Goal: Use online tool/utility: Utilize a website feature to perform a specific function

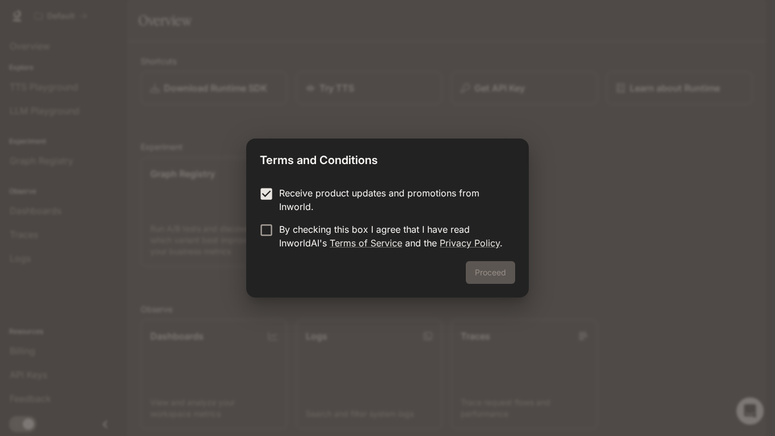
click at [256, 240] on label "By checking this box I agree that I have read InworldAI's Terms of Service and …" at bounding box center [380, 235] width 252 height 27
click at [482, 270] on button "Proceed" at bounding box center [490, 272] width 49 height 23
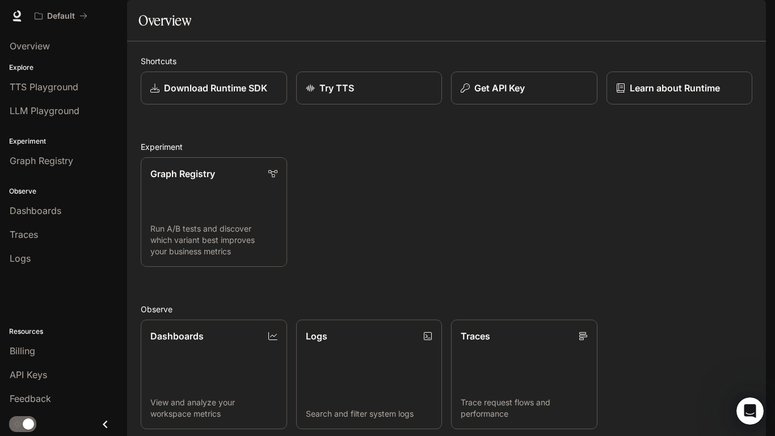
click at [452, 266] on div "Graph Registry Run A/B tests and discover which variant best improves your busi…" at bounding box center [442, 207] width 621 height 119
click at [380, 102] on div "Shortcuts Download Runtime SDK Try TTS Get API Key Learn about Runtime Experime…" at bounding box center [447, 323] width 612 height 536
click at [437, 108] on div "Shortcuts Download Runtime SDK Try TTS Get API Key Learn about Runtime Experime…" at bounding box center [447, 323] width 612 height 536
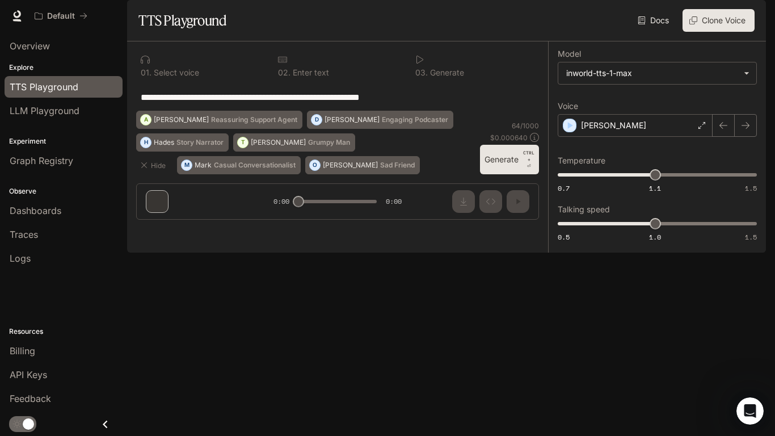
click at [521, 174] on button "Generate CTRL + ⏎" at bounding box center [509, 160] width 59 height 30
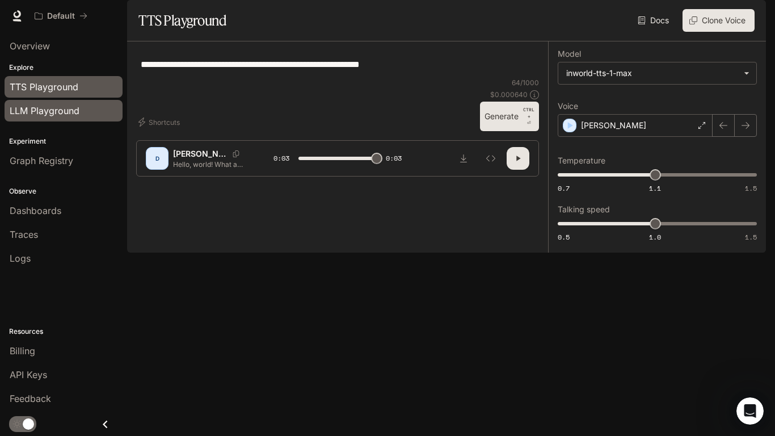
type input "*"
click at [76, 108] on span "LLM Playground" at bounding box center [45, 111] width 70 height 14
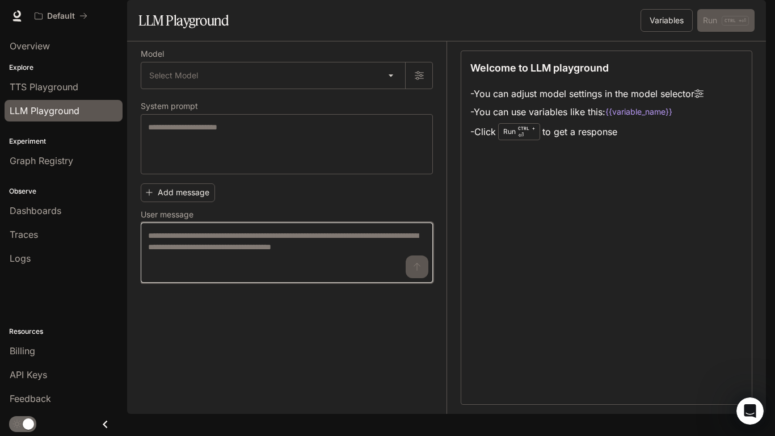
click at [191, 272] on textarea at bounding box center [286, 252] width 277 height 45
